Goal: Entertainment & Leisure: Consume media (video, audio)

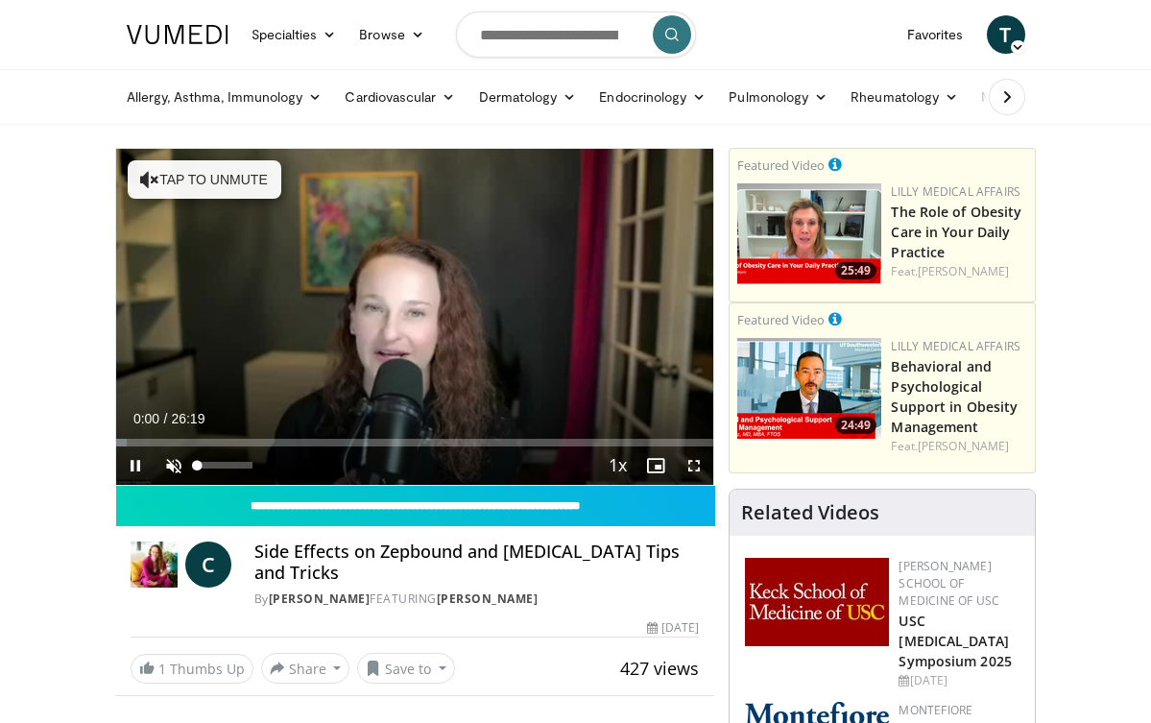
click at [170, 466] on span "Video Player" at bounding box center [174, 465] width 38 height 38
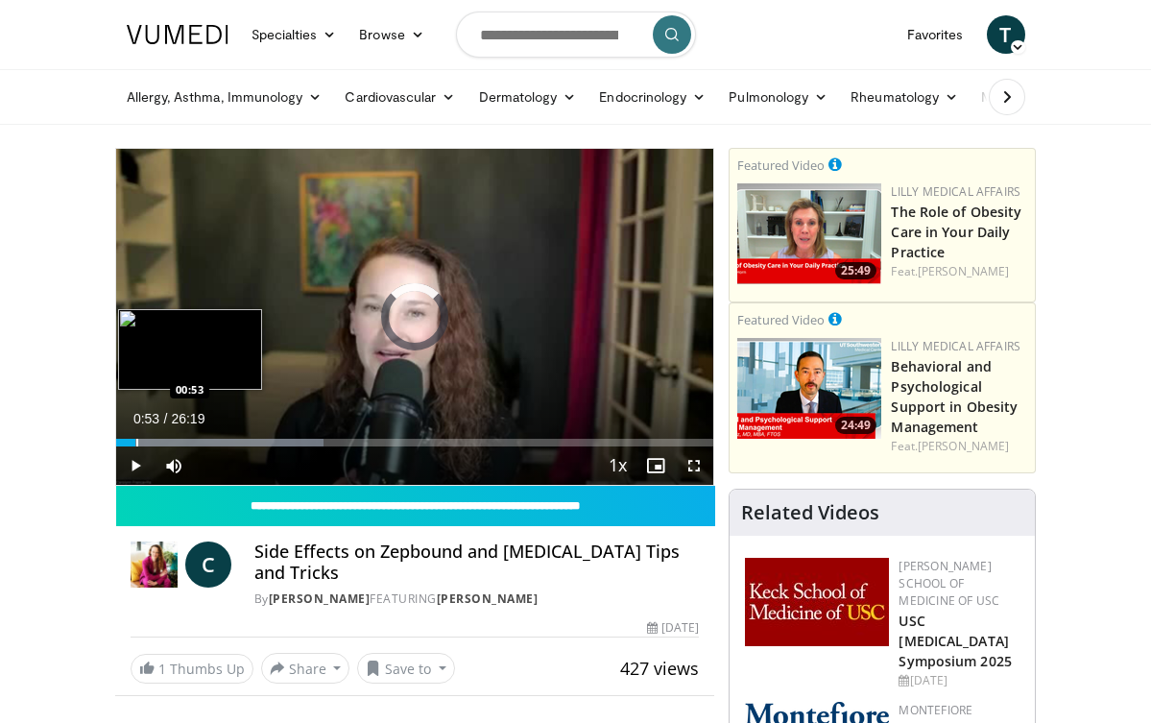
click at [136, 441] on div "Progress Bar" at bounding box center [137, 443] width 2 height 8
click at [154, 441] on div "Progress Bar" at bounding box center [155, 443] width 2 height 8
click at [171, 442] on div "Progress Bar" at bounding box center [172, 443] width 2 height 8
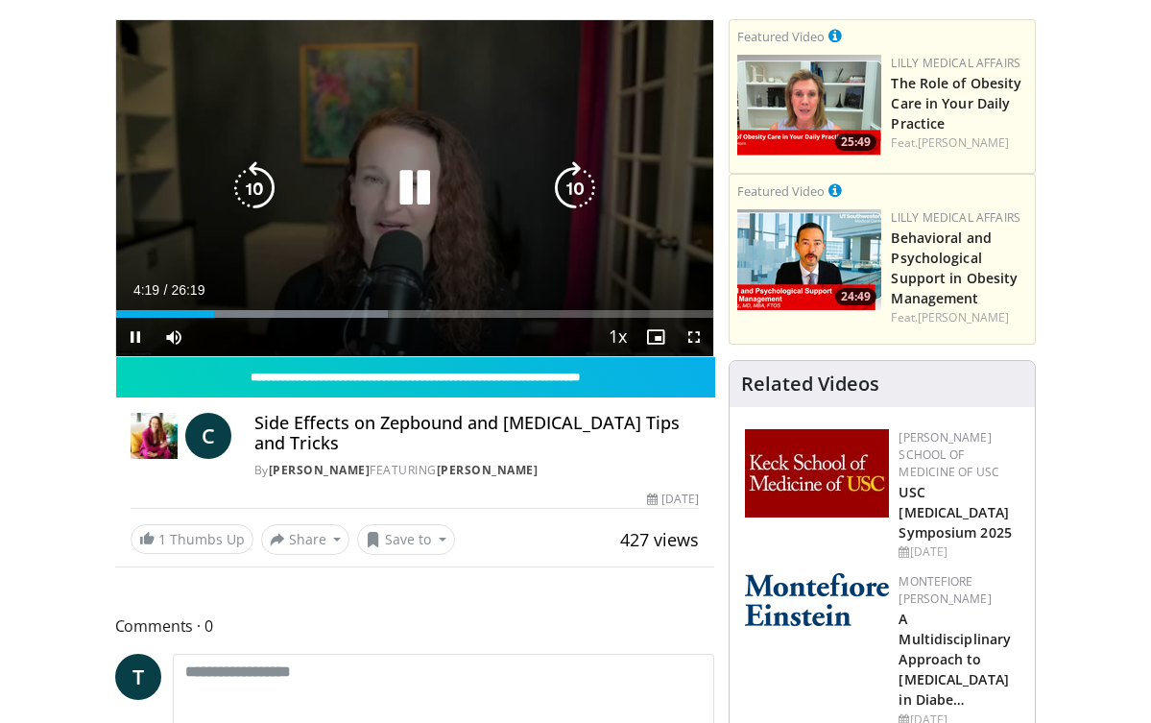
scroll to position [127, 0]
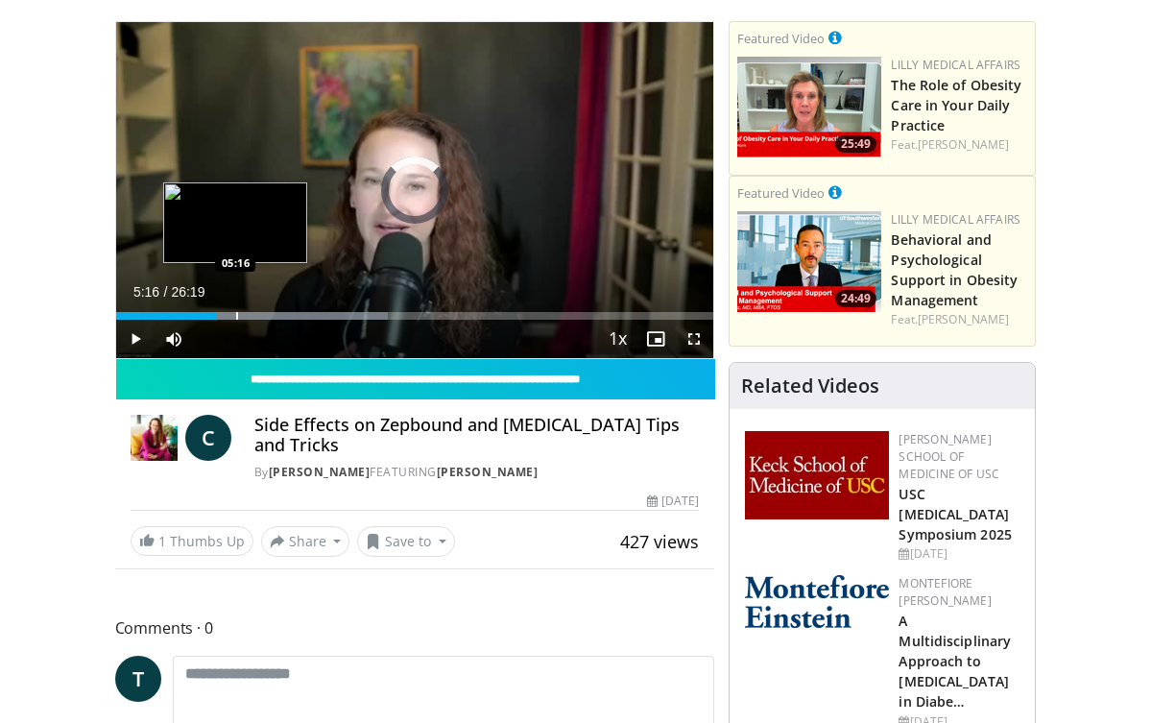
click at [236, 312] on div "Progress Bar" at bounding box center [237, 316] width 2 height 8
click at [270, 310] on div "Loaded : 48.04% 06:48 06:48" at bounding box center [415, 310] width 598 height 18
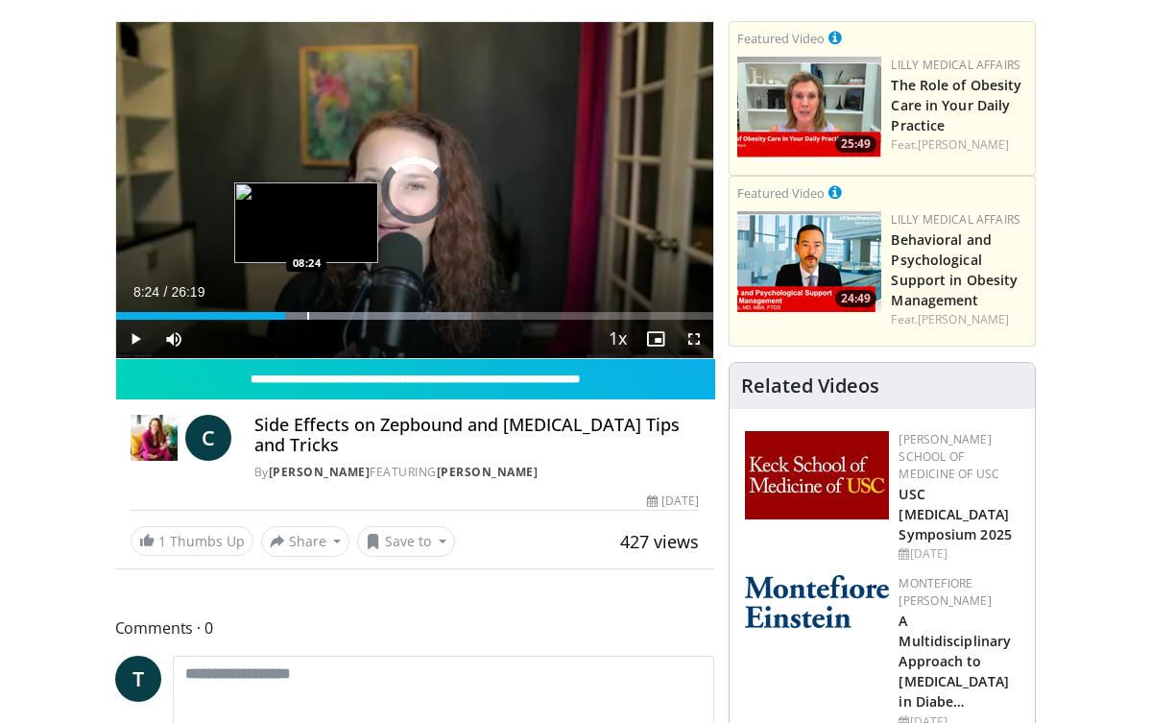
click at [307, 317] on div "Progress Bar" at bounding box center [308, 316] width 2 height 8
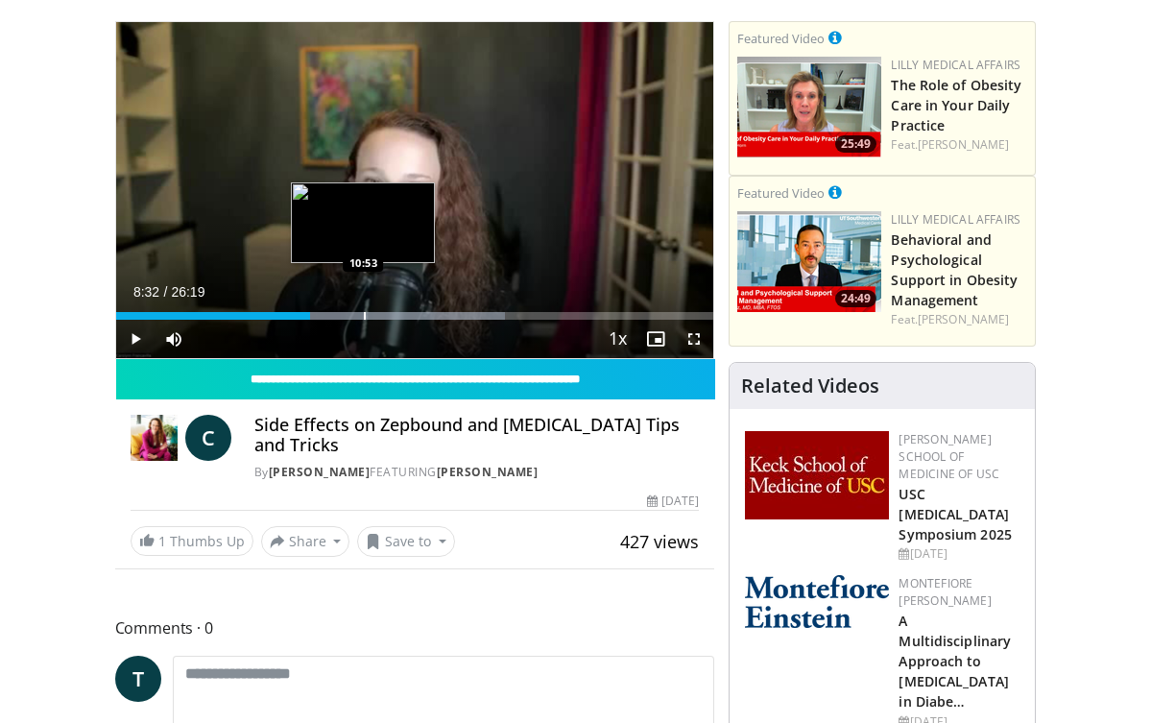
click at [364, 317] on div "Progress Bar" at bounding box center [365, 316] width 2 height 8
click at [379, 318] on div "Progress Bar" at bounding box center [380, 316] width 2 height 8
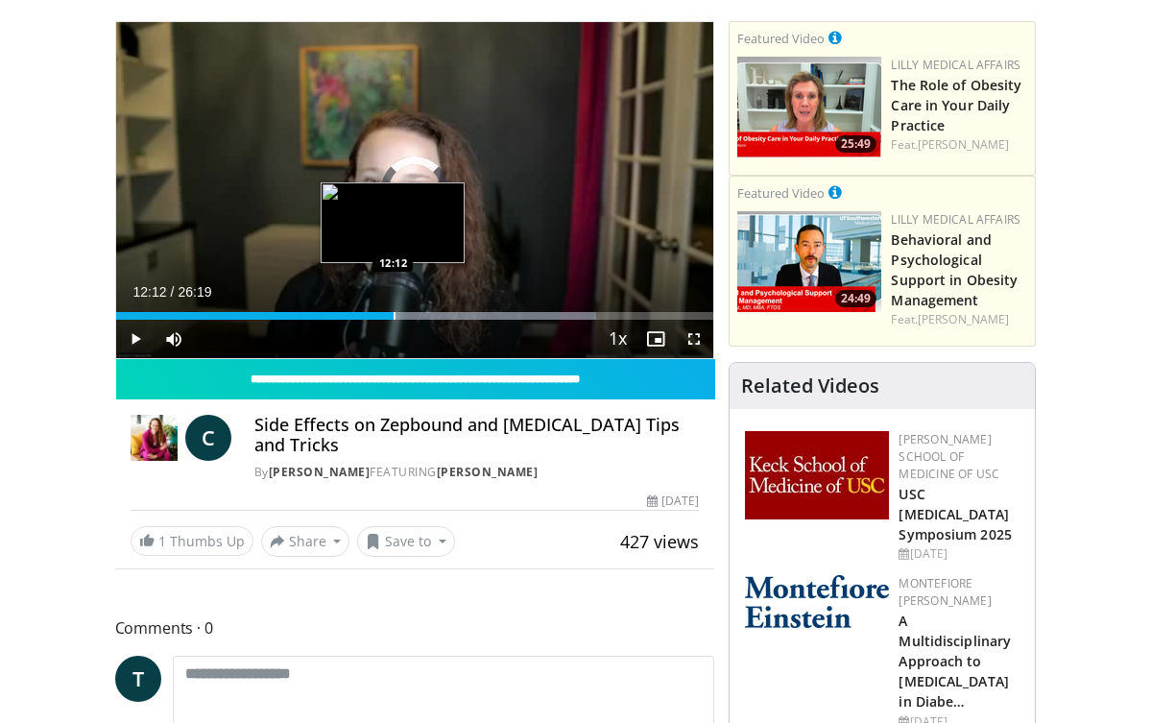
click at [394, 319] on div "Progress Bar" at bounding box center [395, 316] width 2 height 8
click at [416, 316] on div "Progress Bar" at bounding box center [417, 316] width 2 height 8
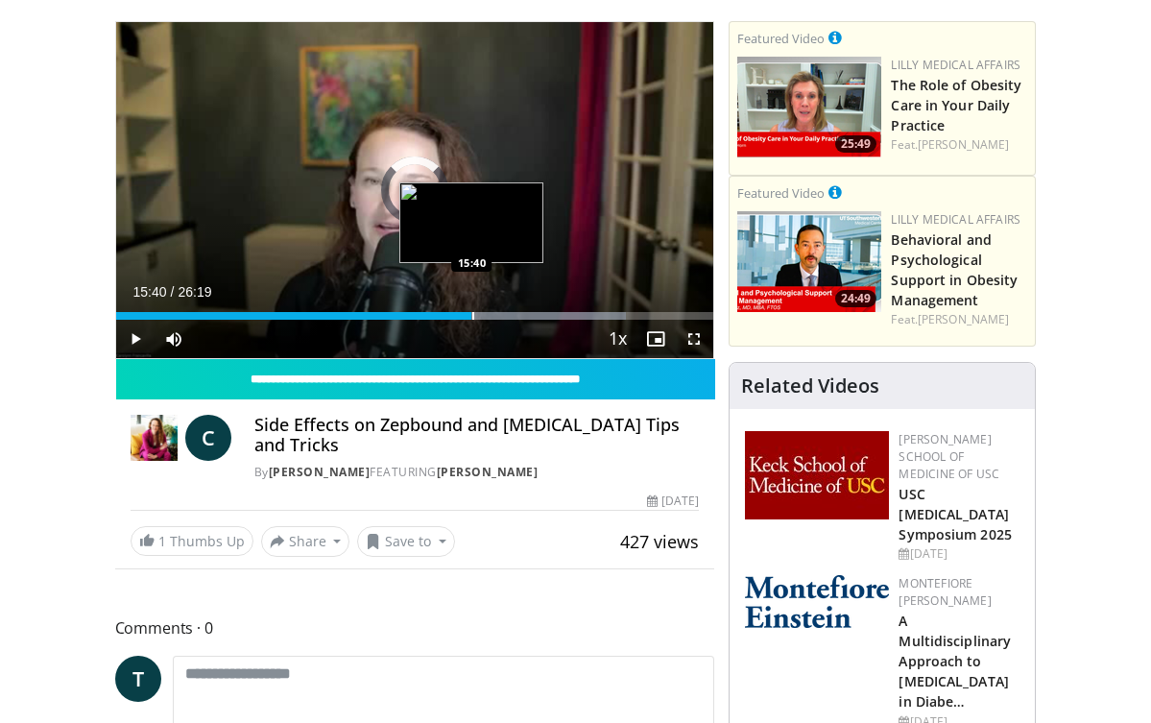
click at [472, 312] on div "Progress Bar" at bounding box center [473, 316] width 2 height 8
click at [492, 312] on div "Progress Bar" at bounding box center [492, 316] width 2 height 8
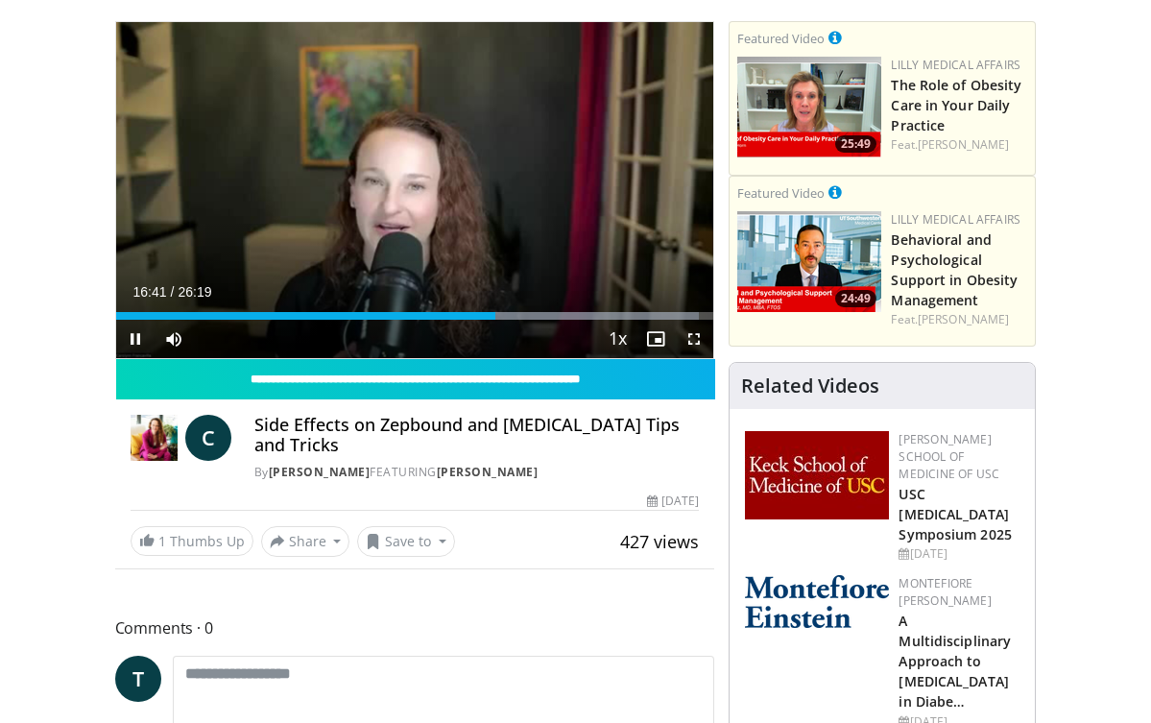
click at [132, 337] on span "Video Player" at bounding box center [135, 339] width 38 height 38
